Goal: Transaction & Acquisition: Download file/media

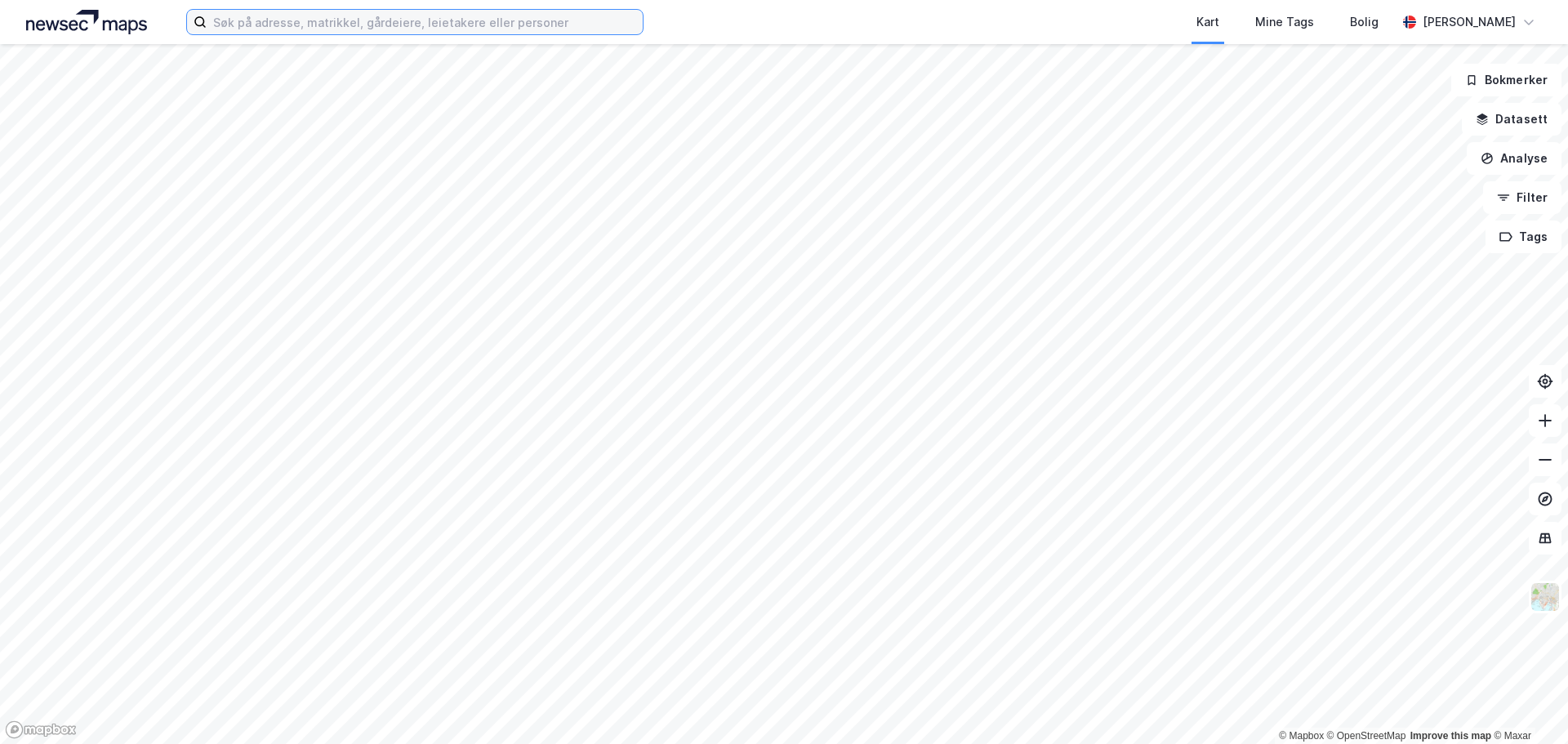
click at [366, 25] on input at bounding box center [424, 22] width 436 height 24
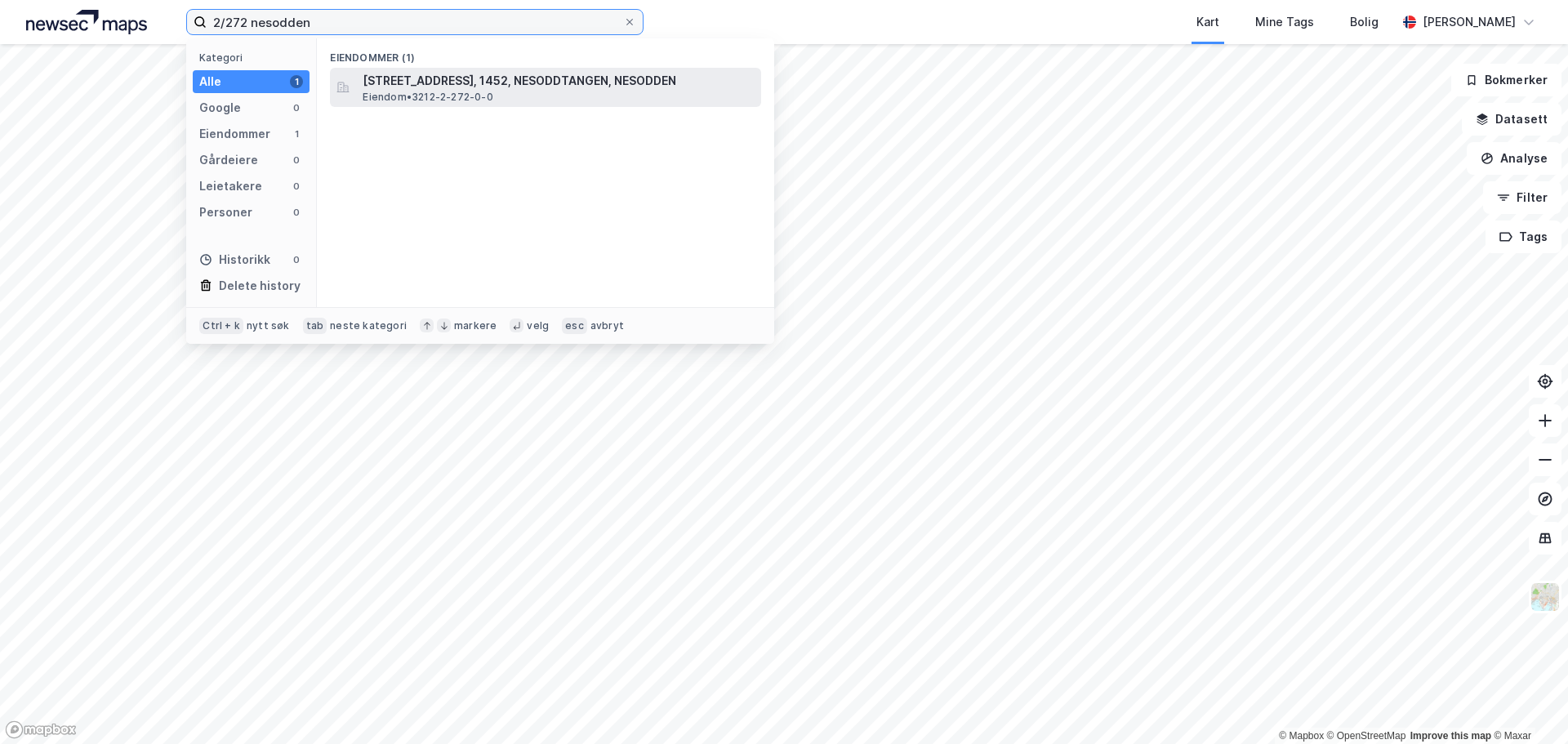
type input "2/272 nesodden"
click at [422, 89] on span "[STREET_ADDRESS], 1452, NESODDTANGEN, NESODDEN" at bounding box center [559, 81] width 392 height 20
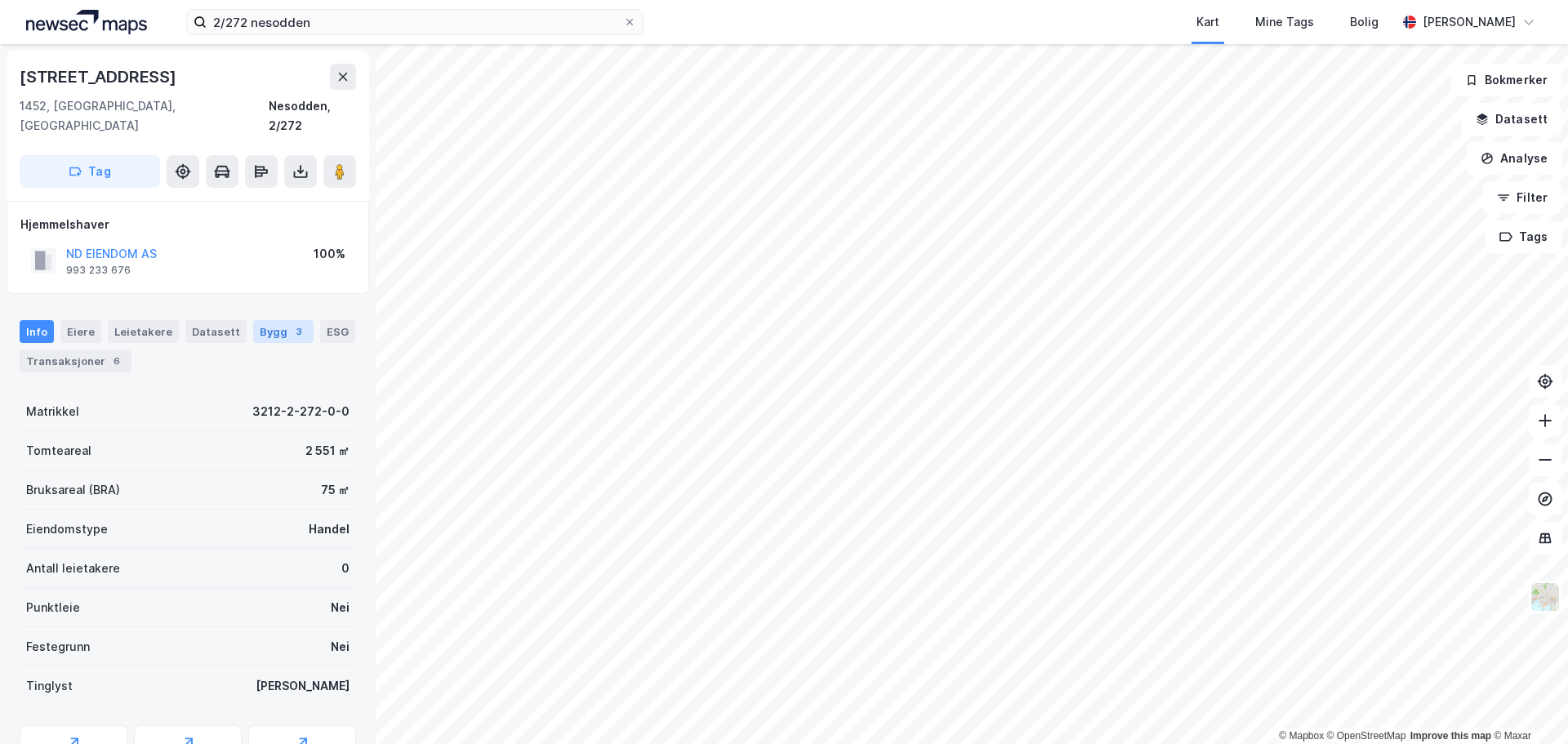
click at [265, 320] on div "Bygg 3" at bounding box center [283, 331] width 61 height 23
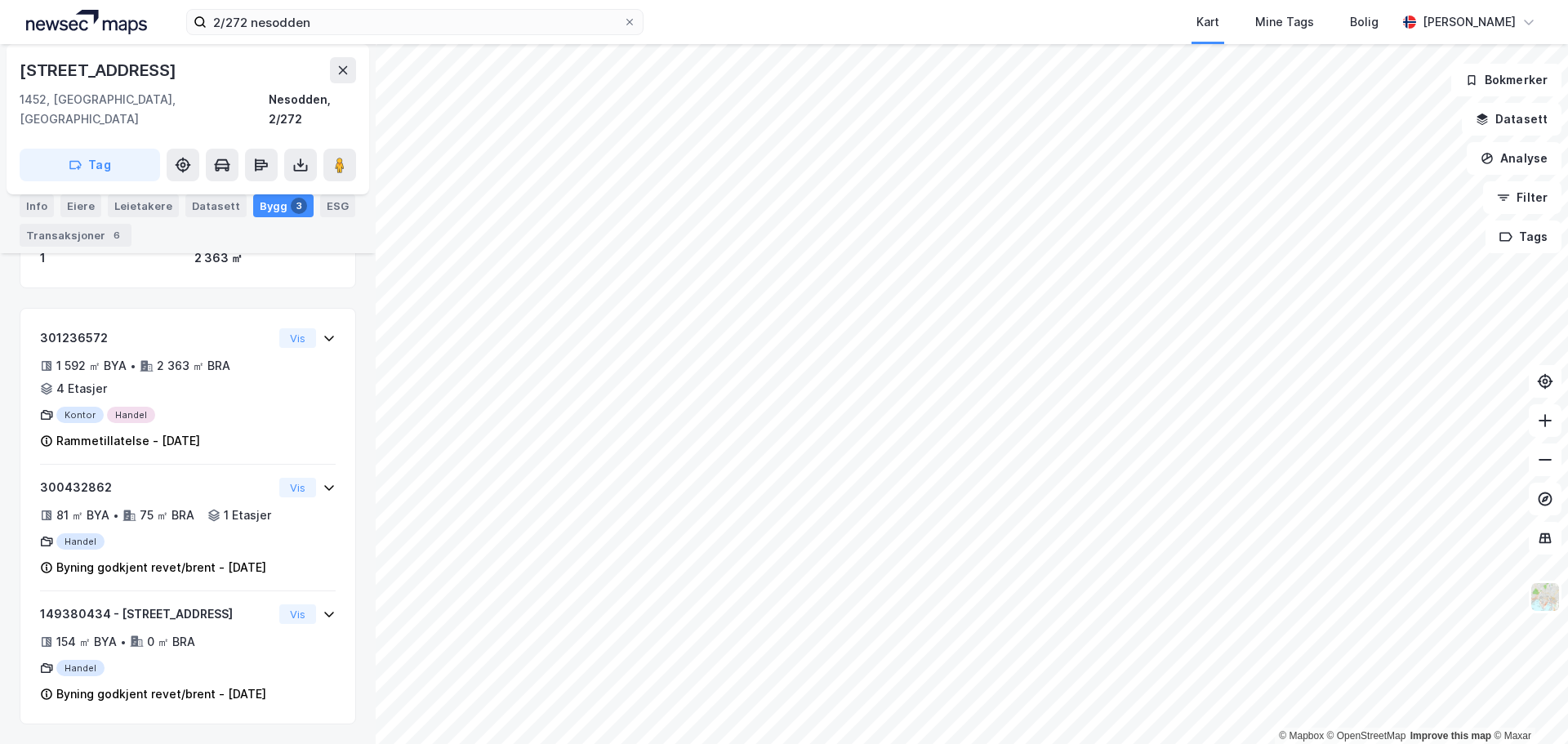
scroll to position [315, 0]
click at [43, 206] on div "Info" at bounding box center [37, 205] width 34 height 23
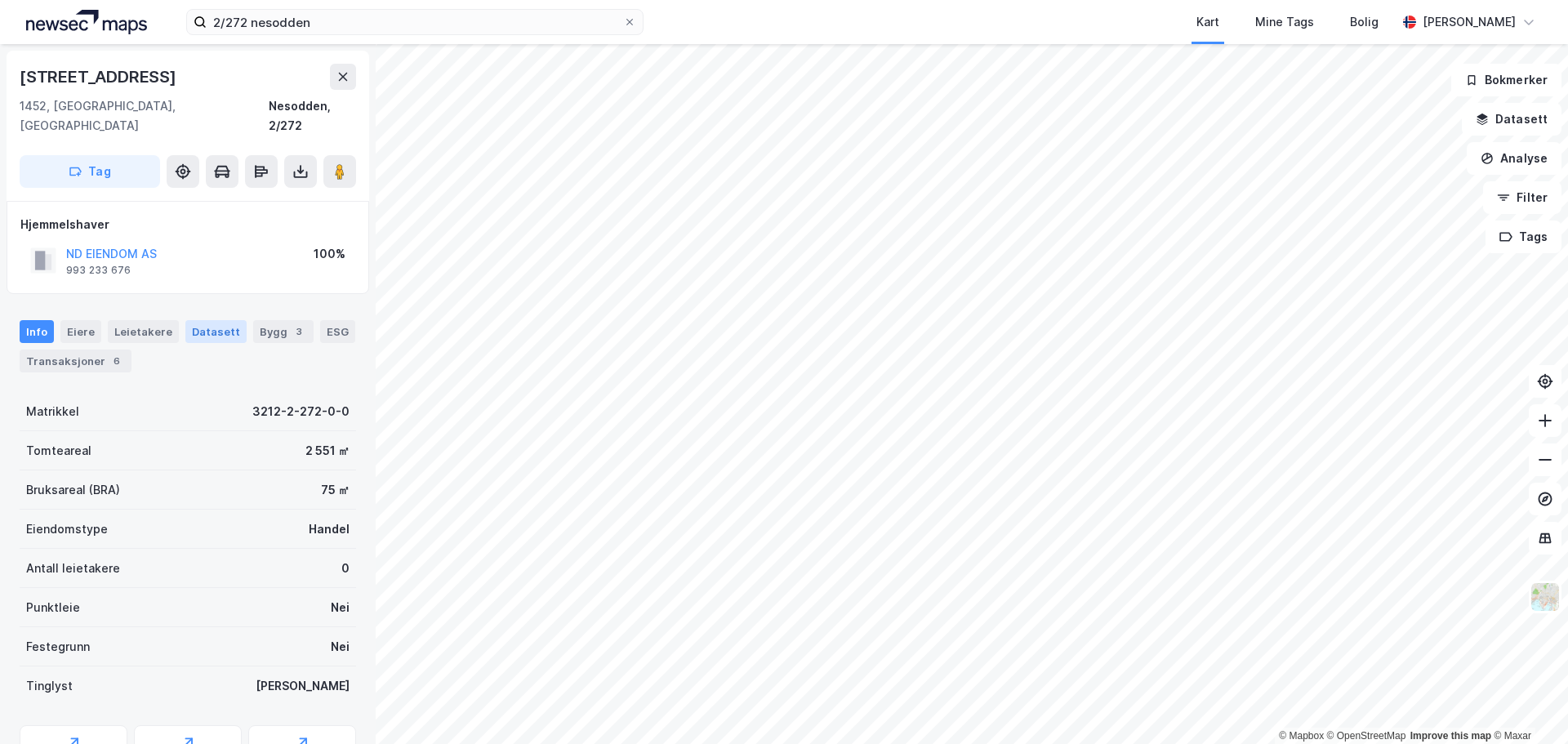
click at [217, 320] on div "Datasett" at bounding box center [216, 331] width 62 height 23
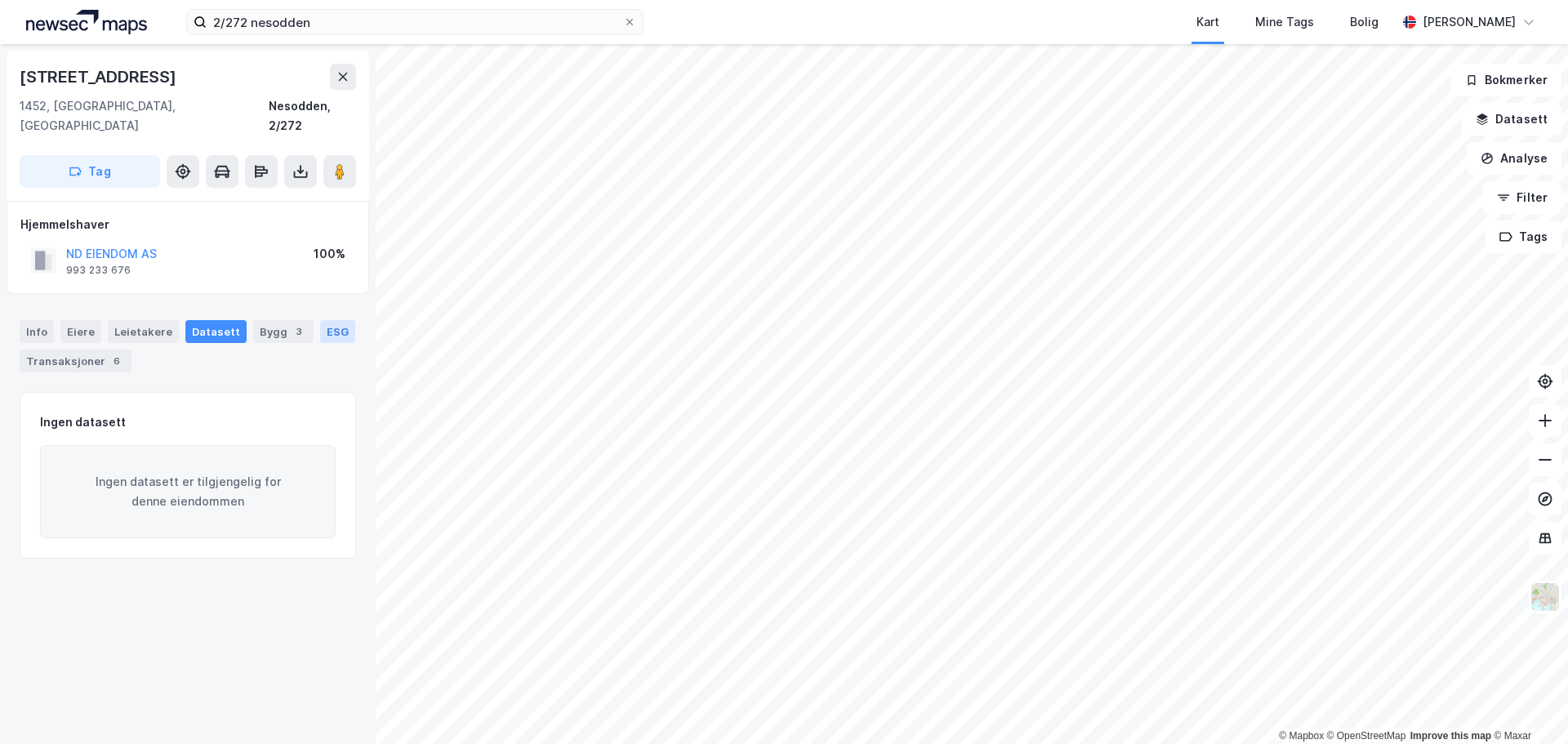
click at [320, 320] on div "ESG" at bounding box center [337, 331] width 35 height 23
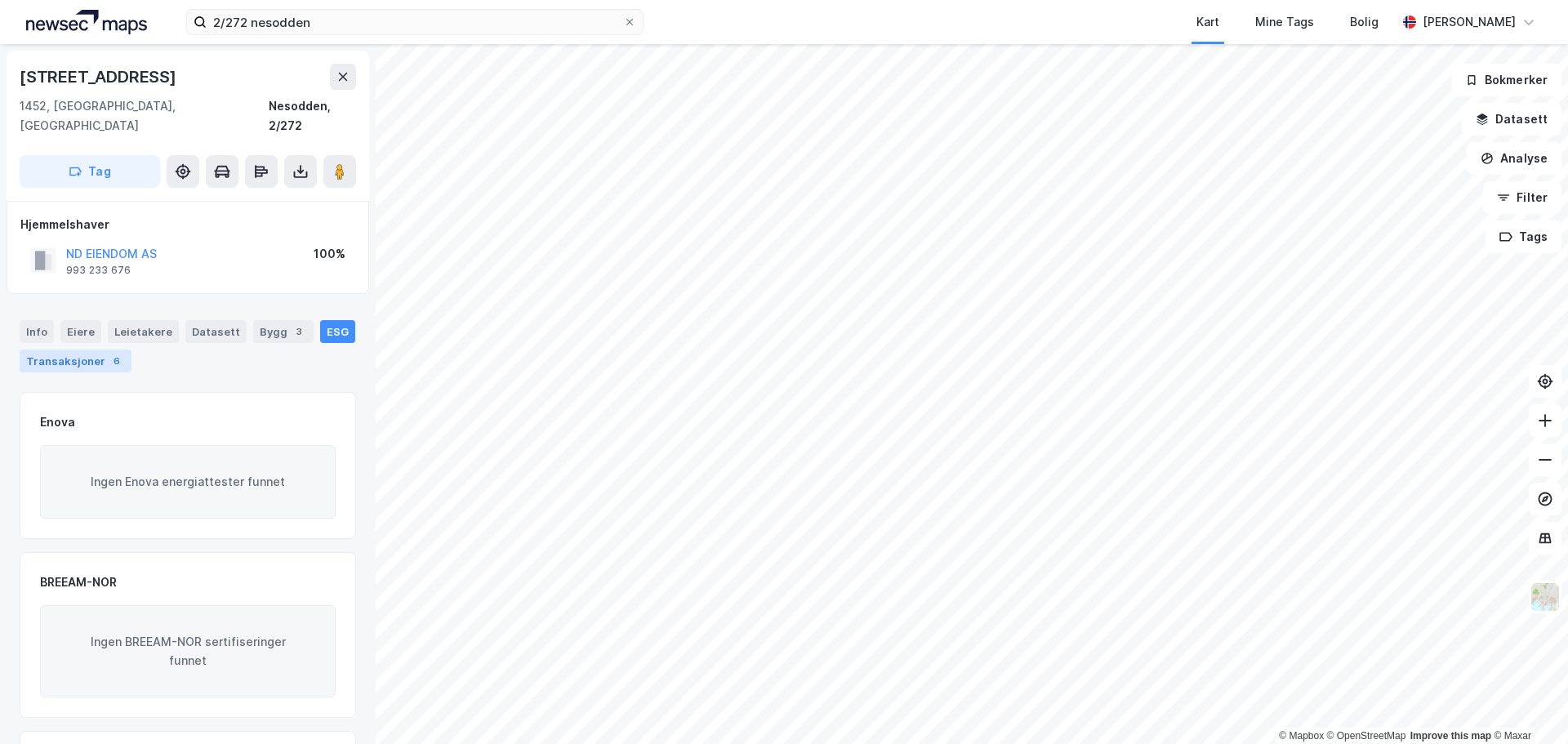
click at [114, 353] on div "6" at bounding box center [117, 361] width 16 height 16
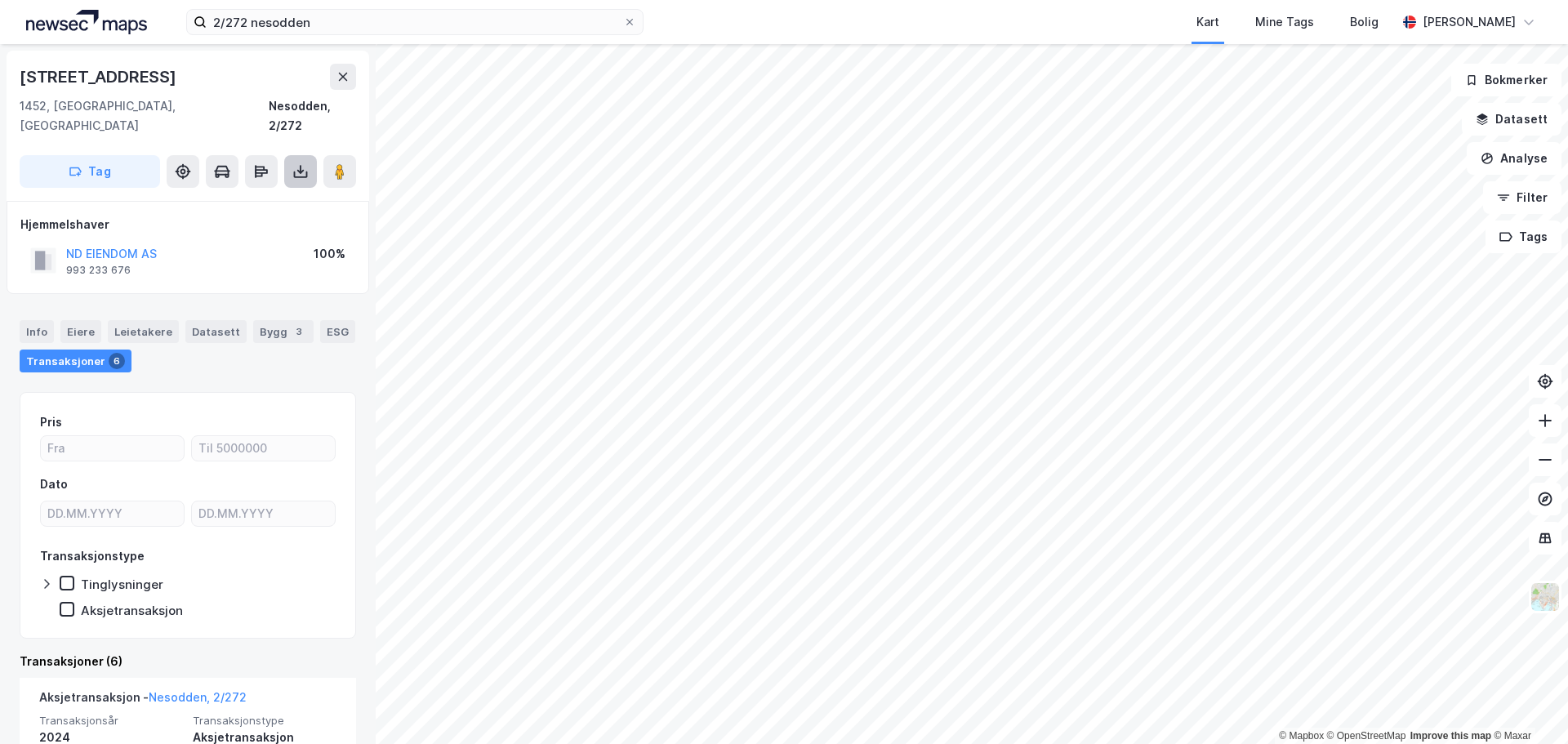
click at [290, 155] on button at bounding box center [300, 171] width 33 height 33
click at [267, 217] on div "Last ned matrikkelrapport" at bounding box center [230, 230] width 174 height 26
